Goal: Task Accomplishment & Management: Manage account settings

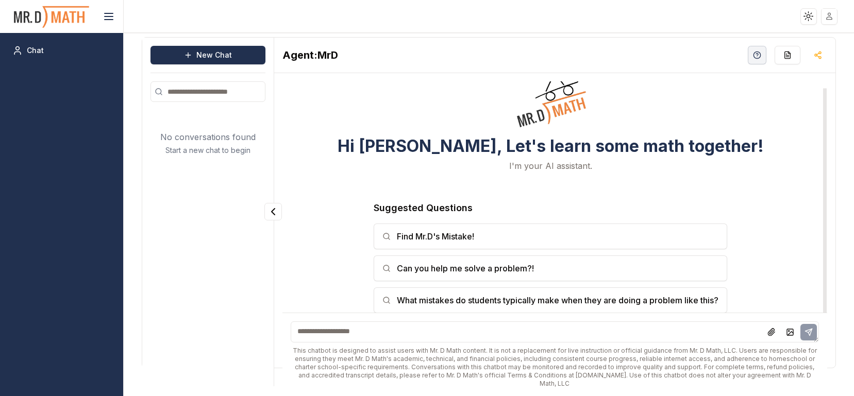
scroll to position [5, 0]
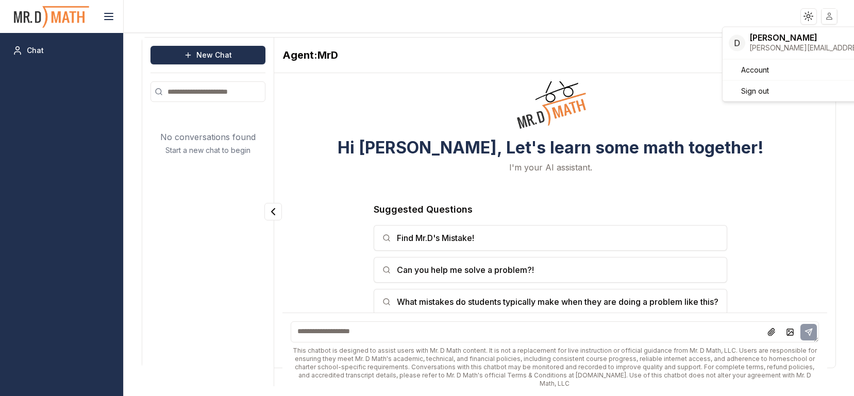
click at [829, 18] on html "Toggle theme Toggle user menu Chat New Chat No conversations found Start a new …" at bounding box center [427, 198] width 854 height 396
click at [753, 89] on span "Sign out" at bounding box center [755, 91] width 28 height 10
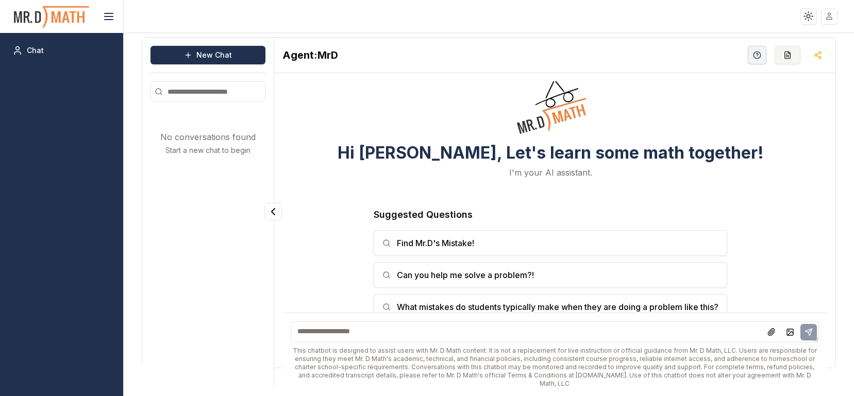
click at [788, 54] on icon "button" at bounding box center [787, 55] width 8 height 8
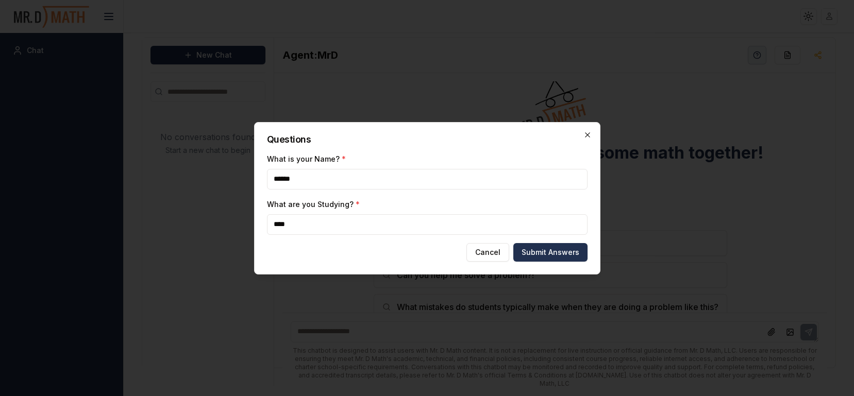
click at [588, 133] on icon "button" at bounding box center [587, 134] width 5 height 5
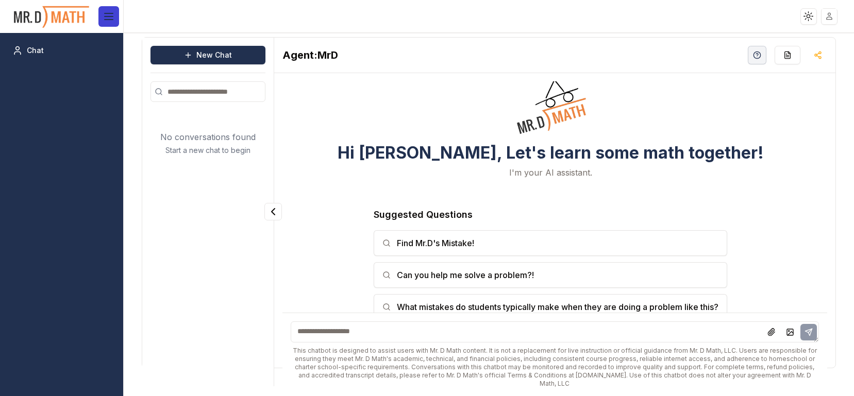
click at [110, 18] on icon at bounding box center [109, 16] width 12 height 12
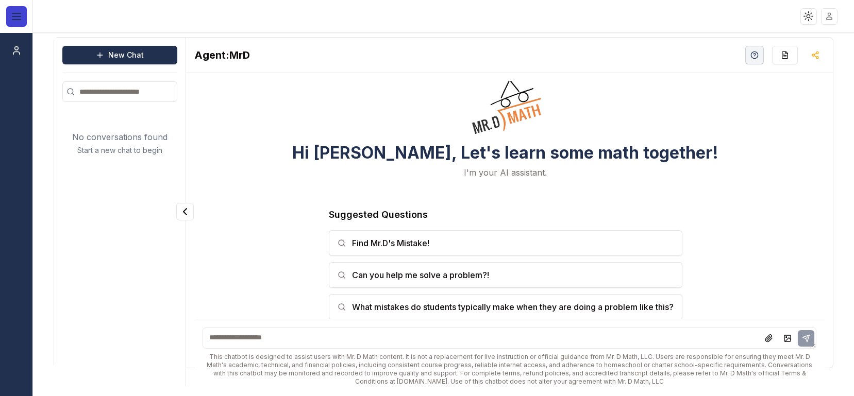
click at [15, 18] on icon at bounding box center [16, 16] width 12 height 12
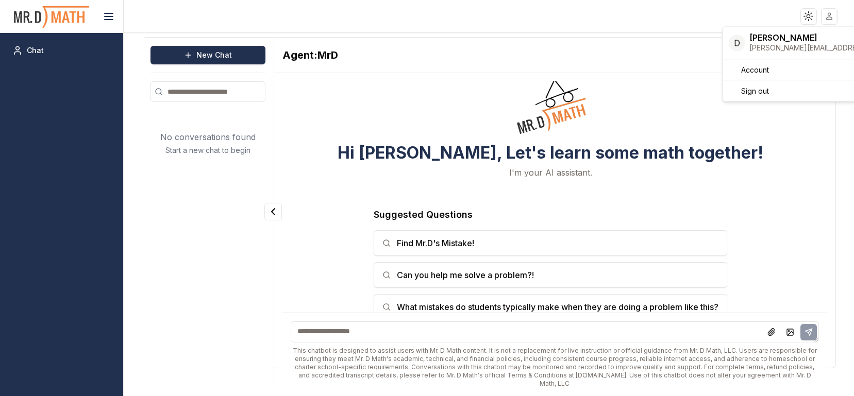
click at [829, 16] on html "Toggle theme Toggle user menu Chat New Chat No conversations found Start a new …" at bounding box center [427, 198] width 854 height 396
click at [806, 15] on html "Toggle theme Toggle user menu Chat New Chat No conversations found Start a new …" at bounding box center [427, 198] width 854 height 396
click at [807, 14] on html "Toggle theme Toggle user menu Chat New Chat No conversations found Start a new …" at bounding box center [427, 198] width 854 height 396
click at [703, 14] on html "Toggle theme Toggle user menu Chat New Chat No conversations found Start a new …" at bounding box center [427, 198] width 854 height 396
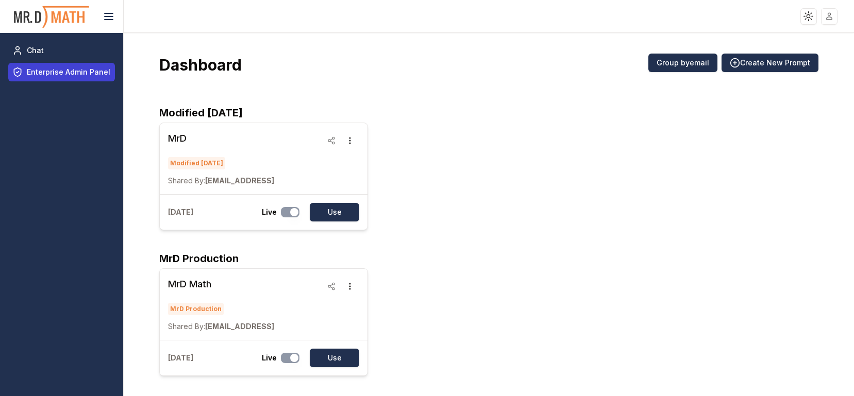
click at [72, 73] on span "Enterprise Admin Panel" at bounding box center [68, 72] width 83 height 10
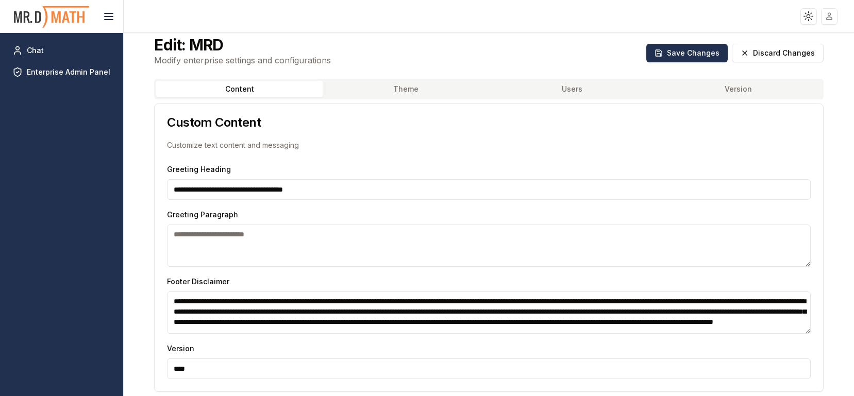
scroll to position [6, 0]
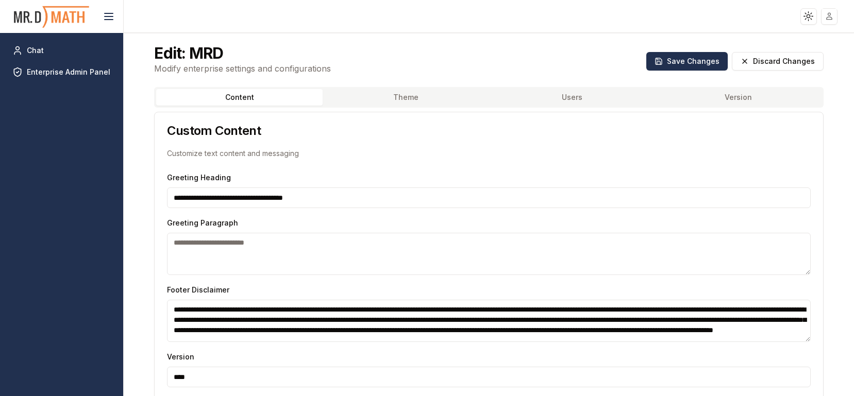
click at [575, 96] on button "Users" at bounding box center [571, 97] width 166 height 16
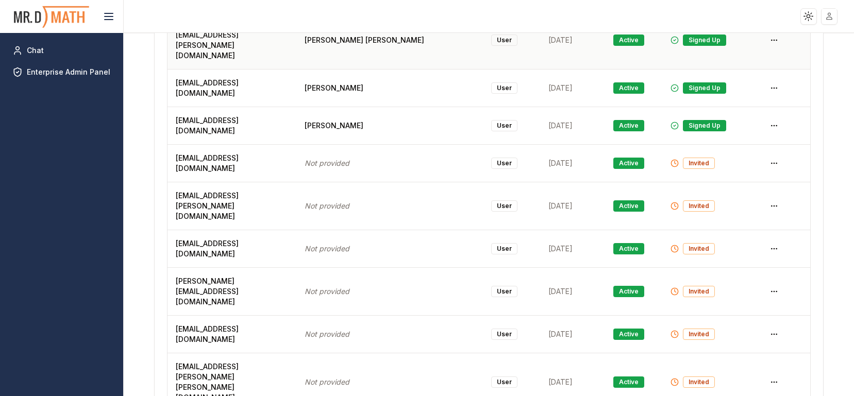
scroll to position [254, 0]
